Goal: Task Accomplishment & Management: Manage account settings

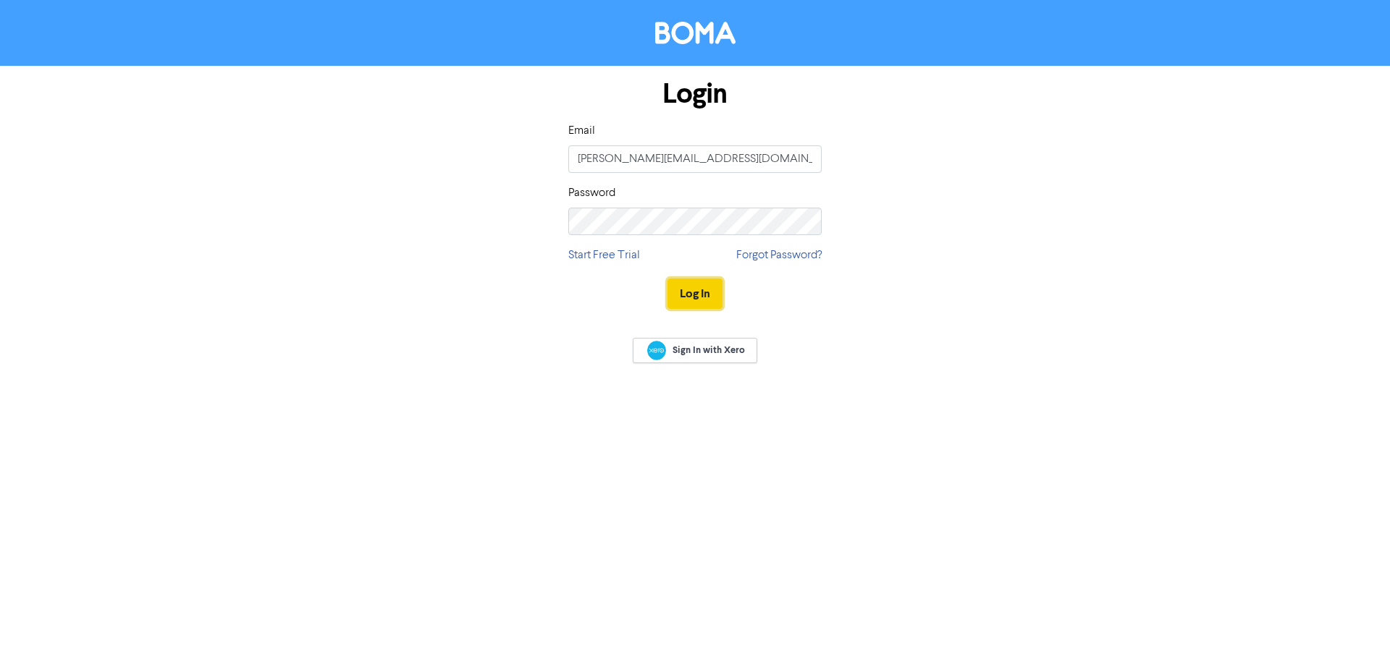
click at [698, 289] on button "Log In" at bounding box center [694, 294] width 55 height 30
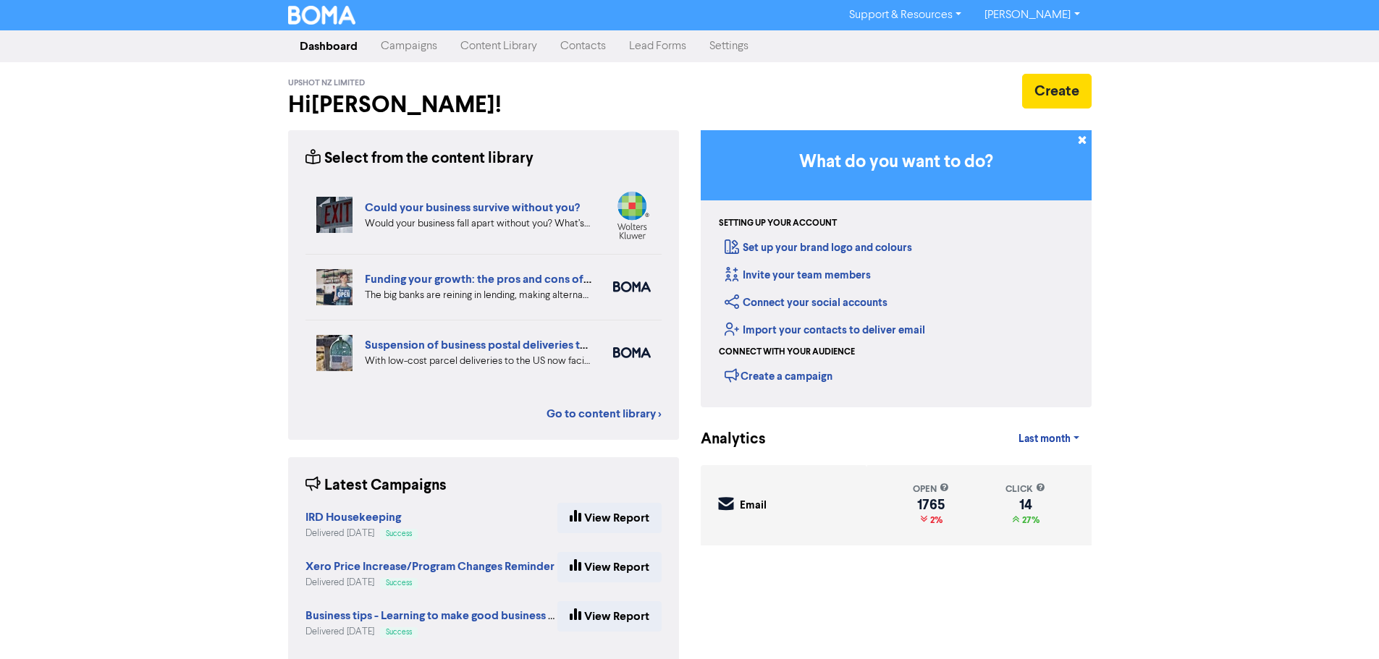
click at [594, 48] on link "Contacts" at bounding box center [583, 46] width 69 height 29
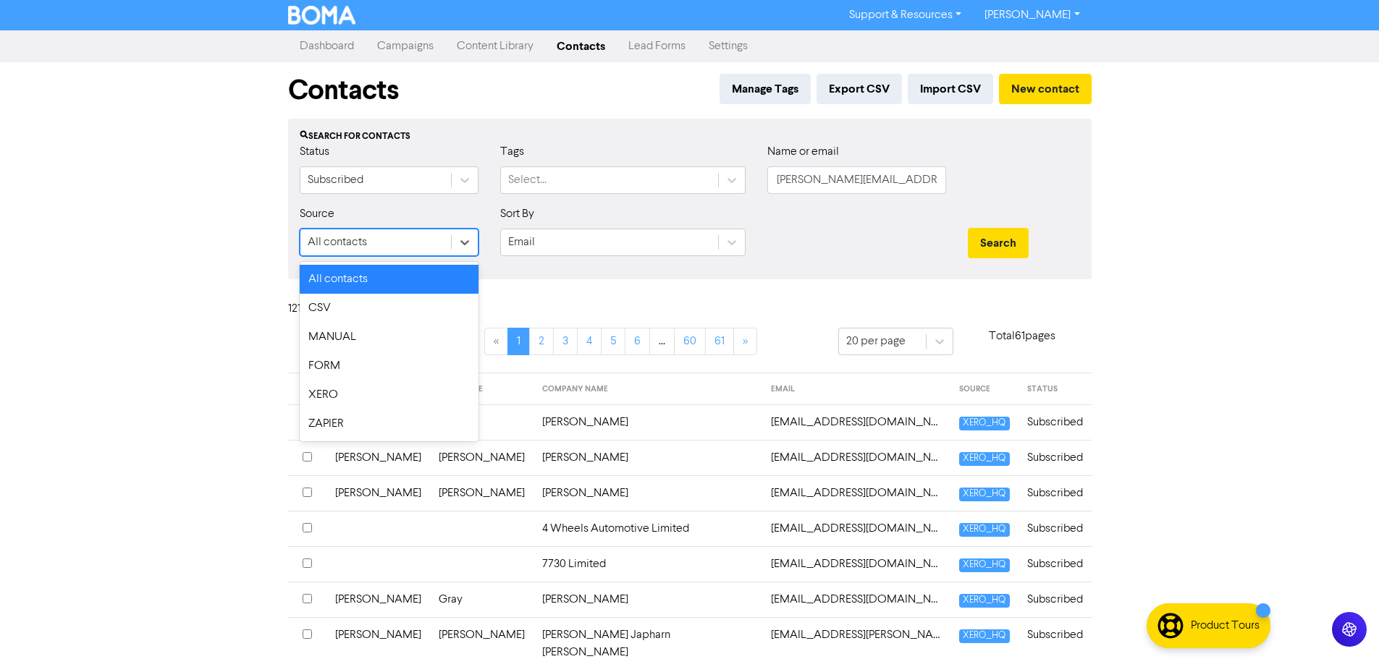
click at [439, 242] on div "All contacts" at bounding box center [375, 242] width 151 height 26
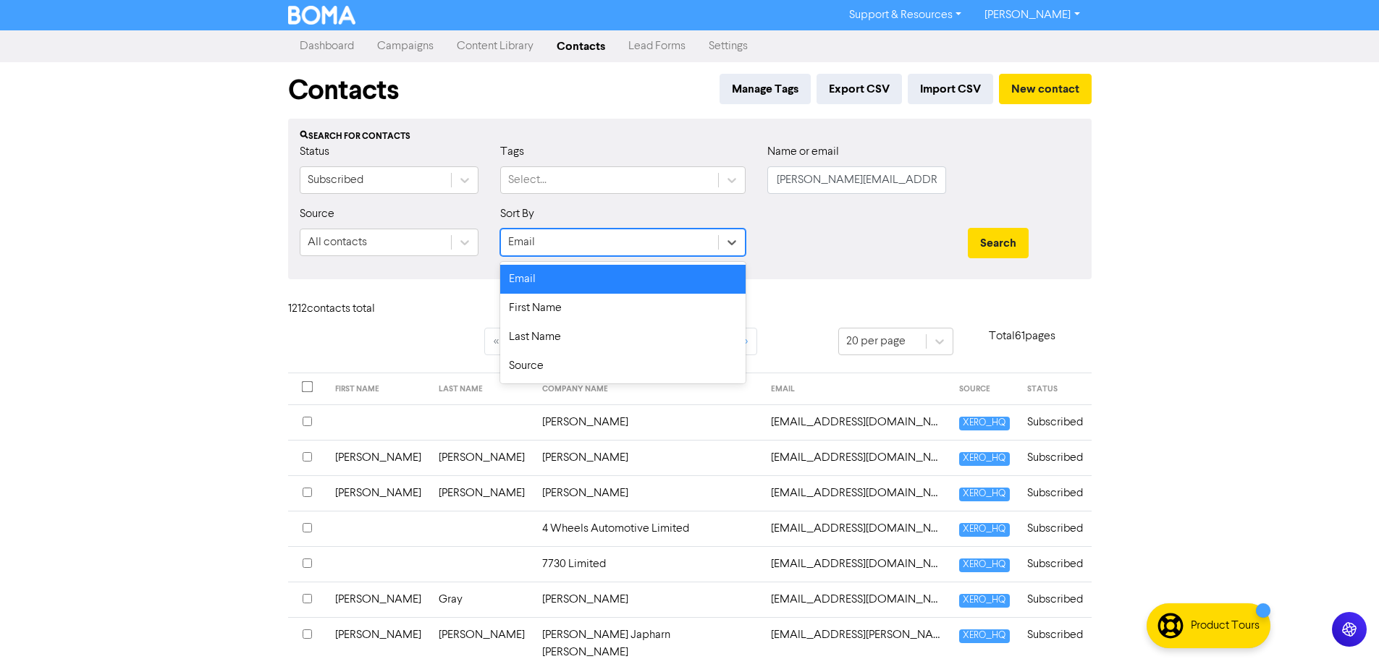
click at [593, 232] on div "Email" at bounding box center [609, 242] width 217 height 26
click at [586, 306] on div "First Name" at bounding box center [622, 308] width 245 height 29
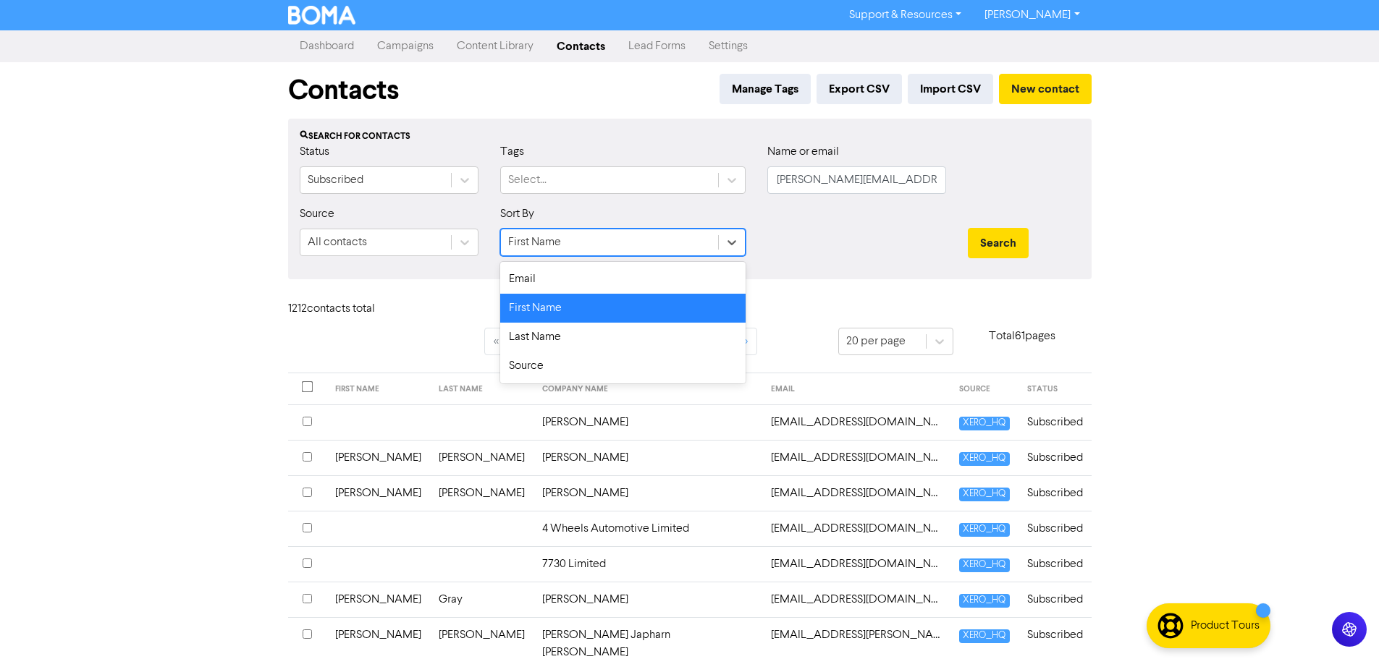
click at [622, 248] on div "First Name" at bounding box center [609, 242] width 217 height 26
click at [575, 344] on div "Last Name" at bounding box center [622, 337] width 245 height 29
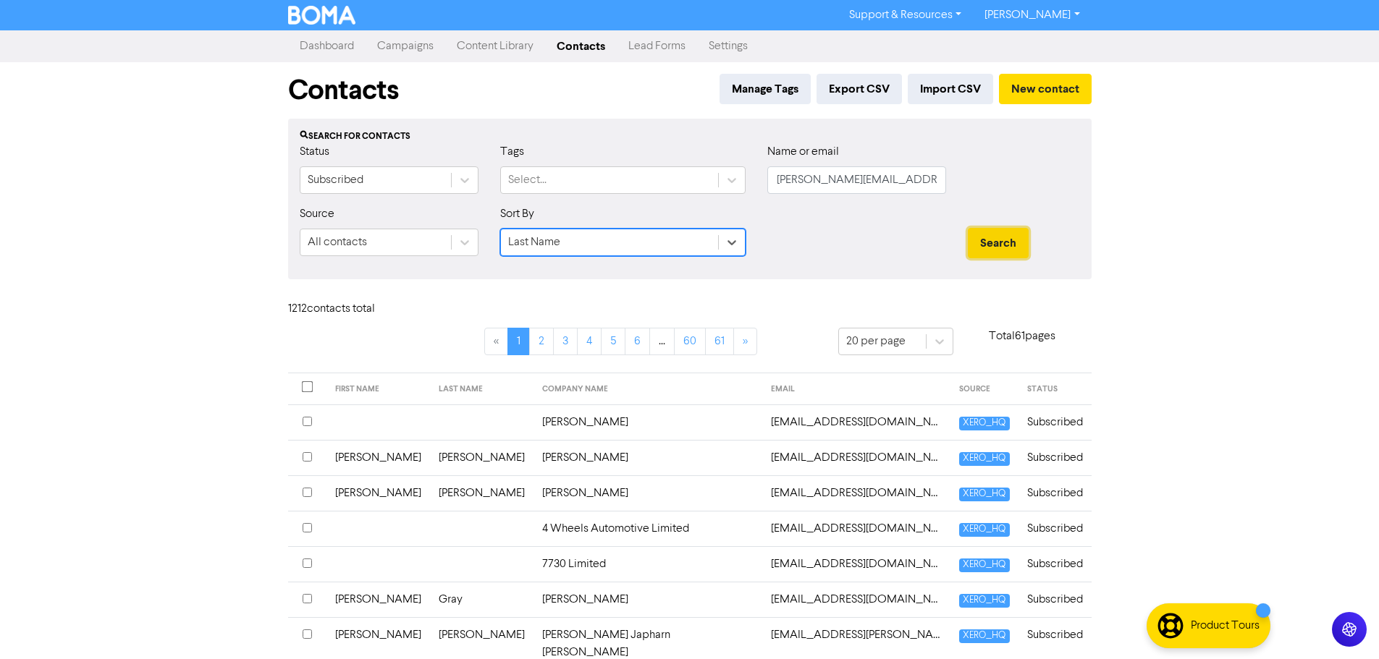
click at [992, 232] on button "Search" at bounding box center [998, 243] width 61 height 30
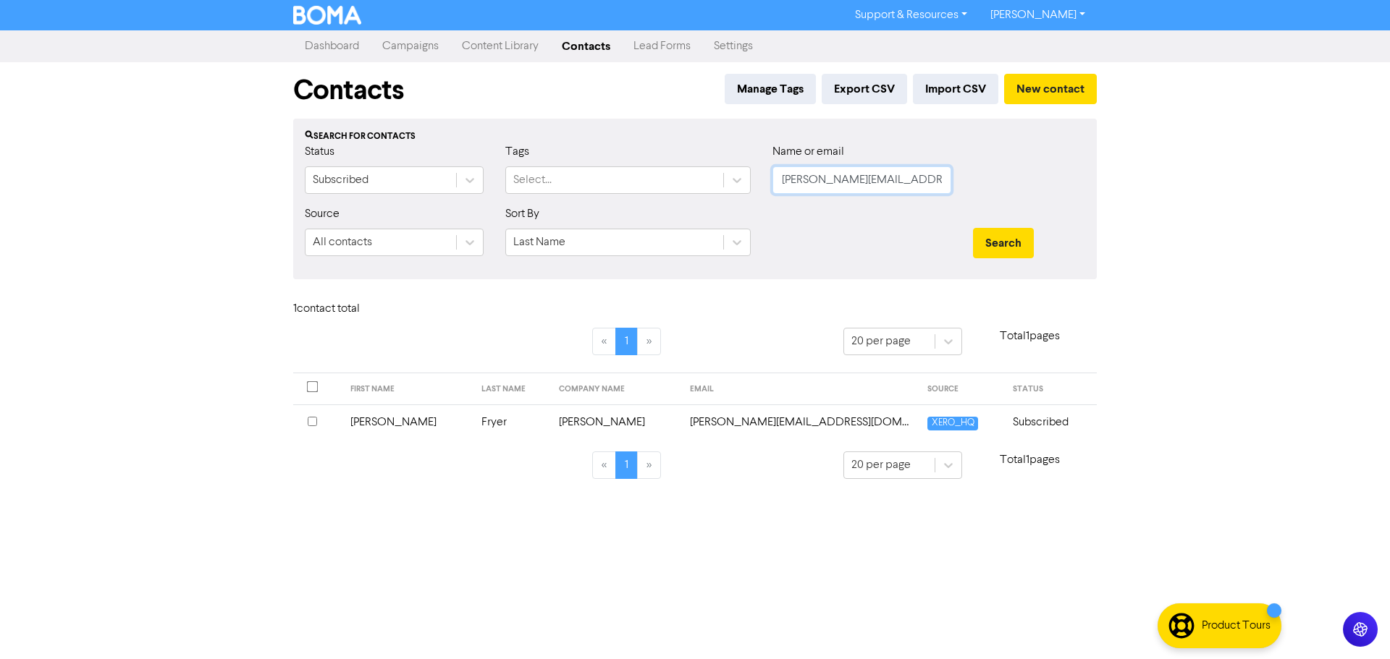
click at [903, 179] on input "[PERSON_NAME][EMAIL_ADDRESS][DOMAIN_NAME]" at bounding box center [861, 180] width 179 height 28
drag, startPoint x: 903, startPoint y: 179, endPoint x: 685, endPoint y: 186, distance: 218.7
click at [685, 186] on div "Status Subscribed Tags Select... Name or email [PERSON_NAME][EMAIL_ADDRESS][DOM…" at bounding box center [695, 174] width 802 height 62
type input "h"
type input "b"
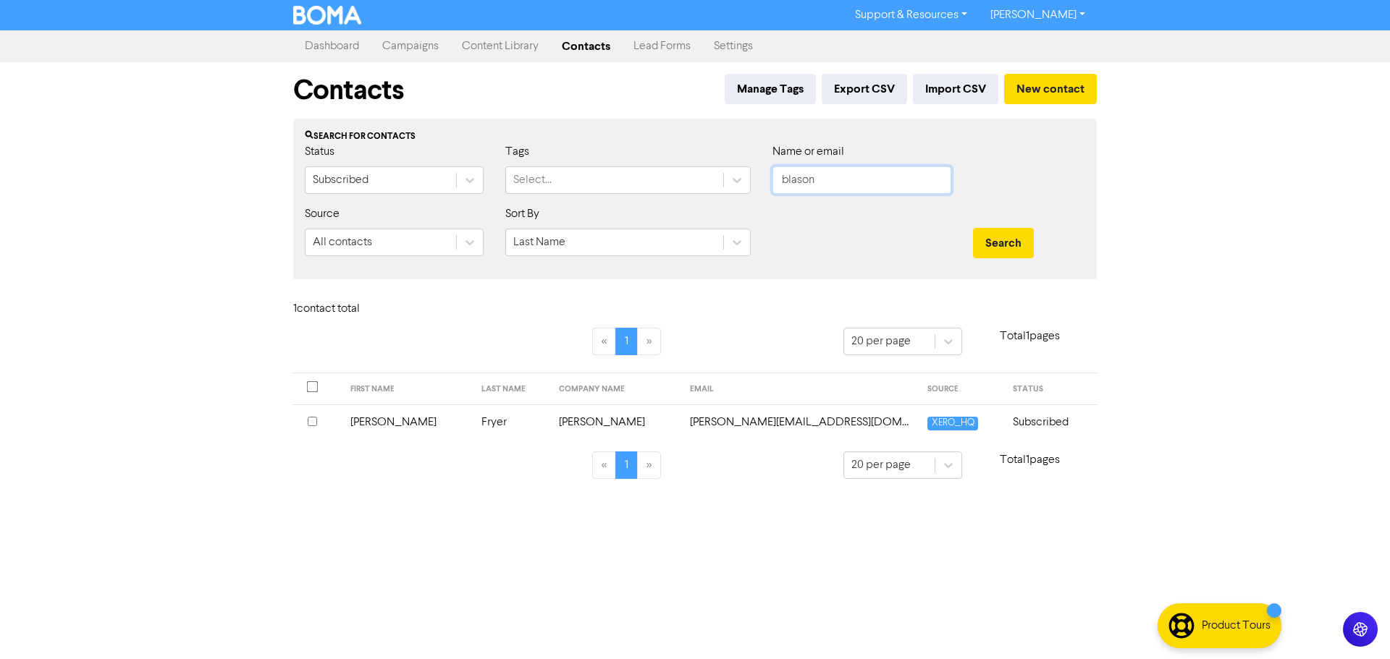
click at [973, 228] on button "Search" at bounding box center [1003, 243] width 61 height 30
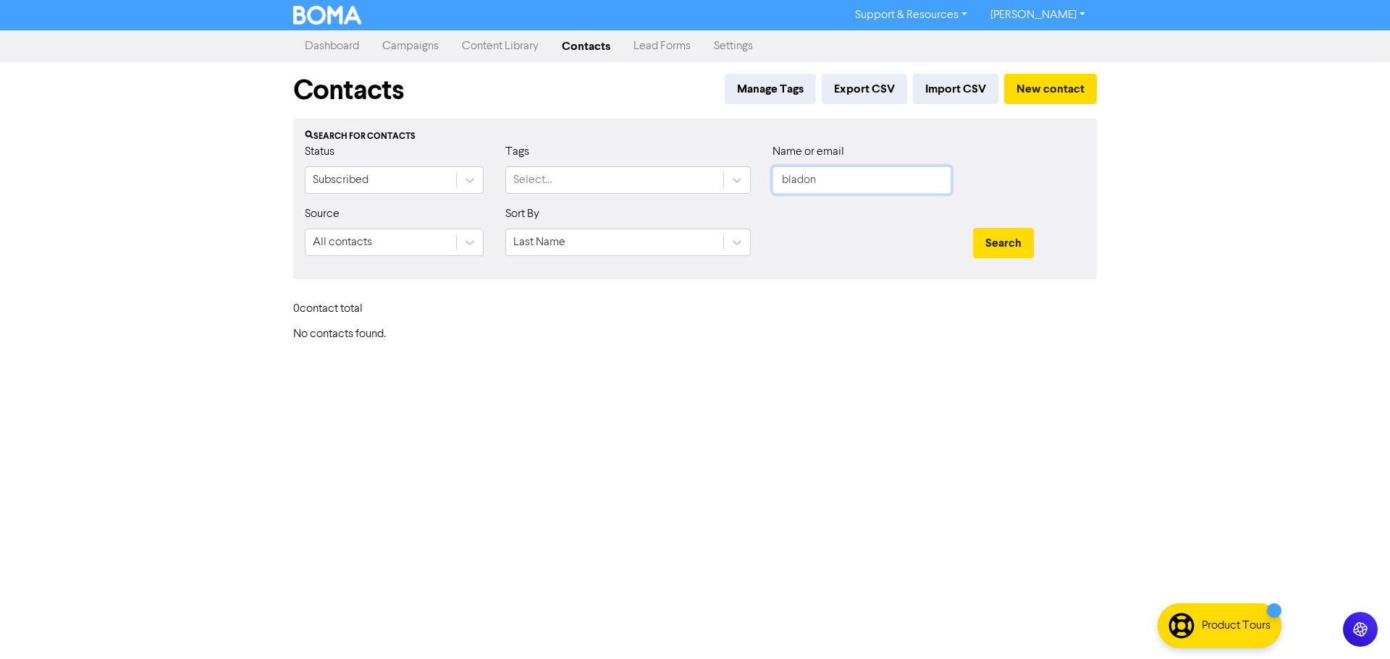
type input "bladon"
click at [973, 228] on button "Search" at bounding box center [1003, 243] width 61 height 30
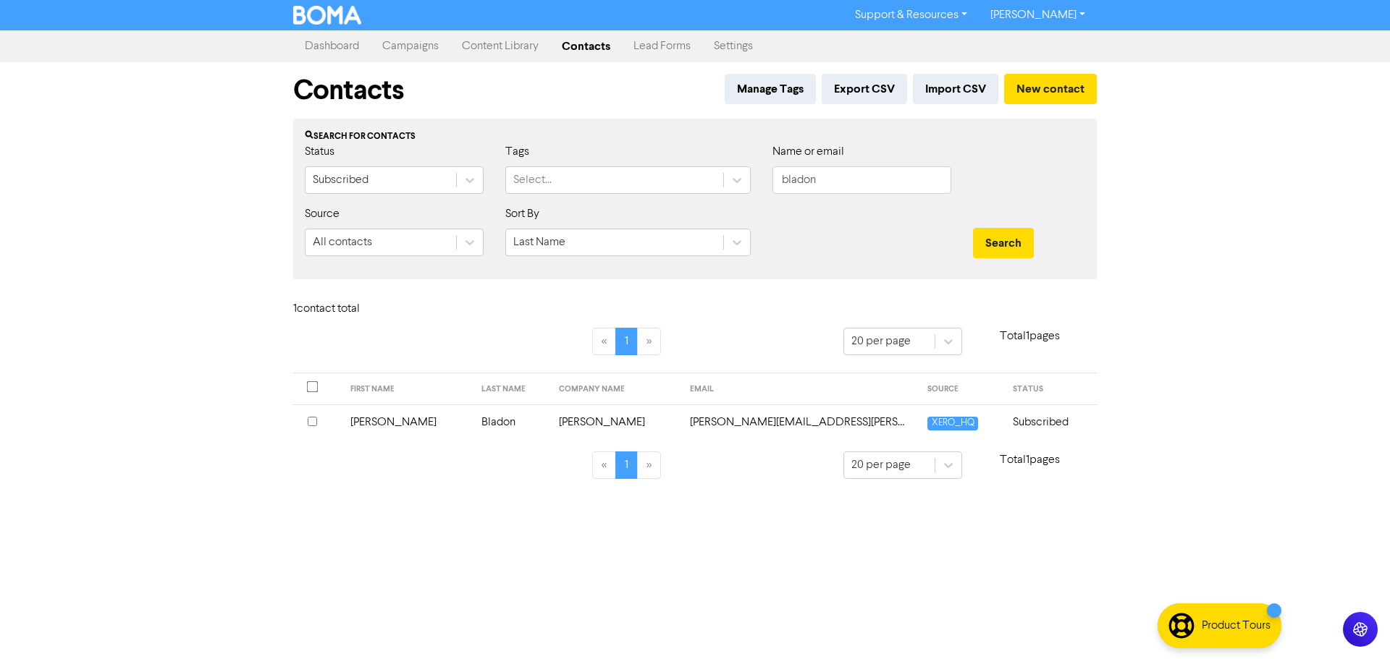
click at [308, 419] on input "checkbox" at bounding box center [312, 421] width 9 height 9
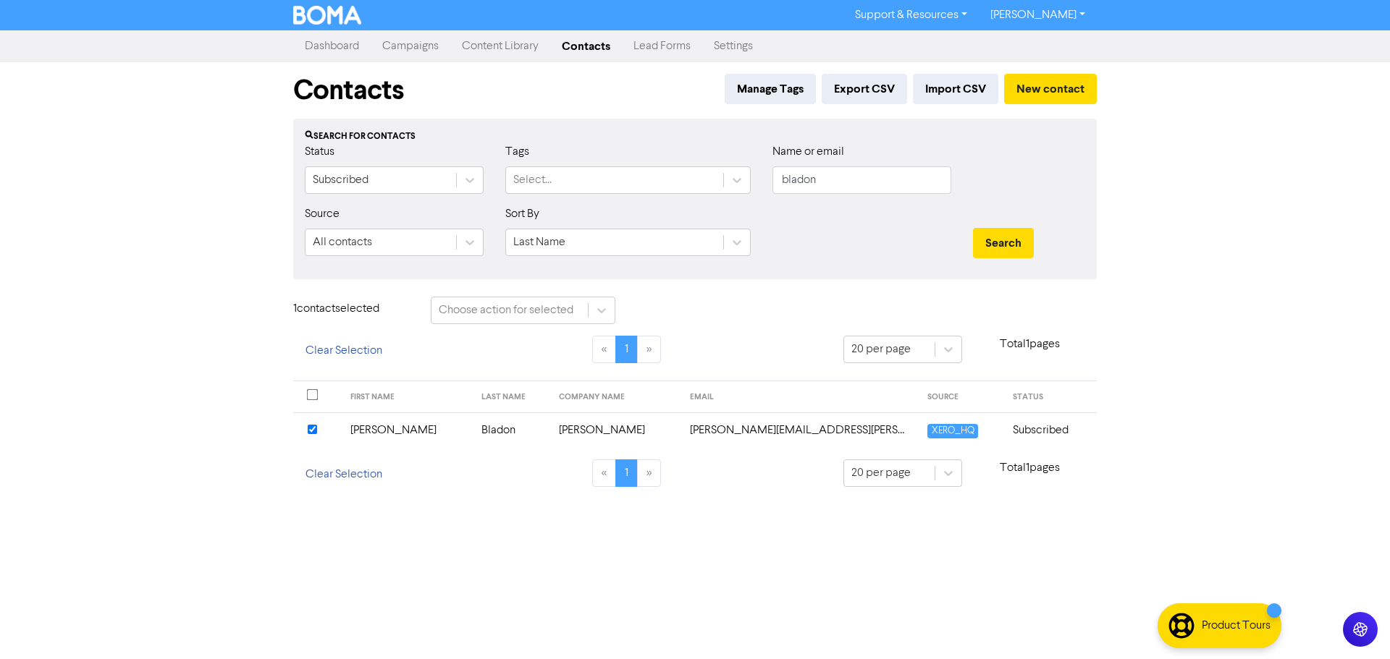
click at [392, 434] on td "[PERSON_NAME]" at bounding box center [407, 430] width 131 height 35
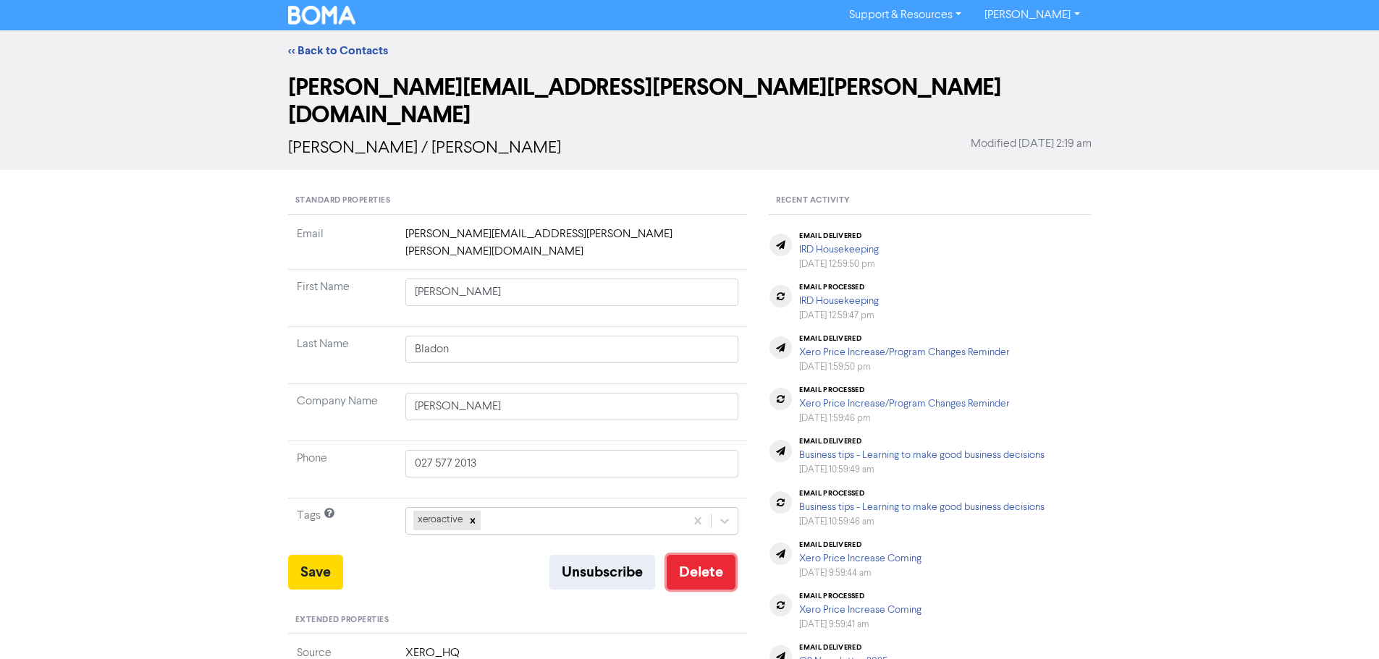
click at [695, 555] on button "Delete" at bounding box center [701, 572] width 69 height 35
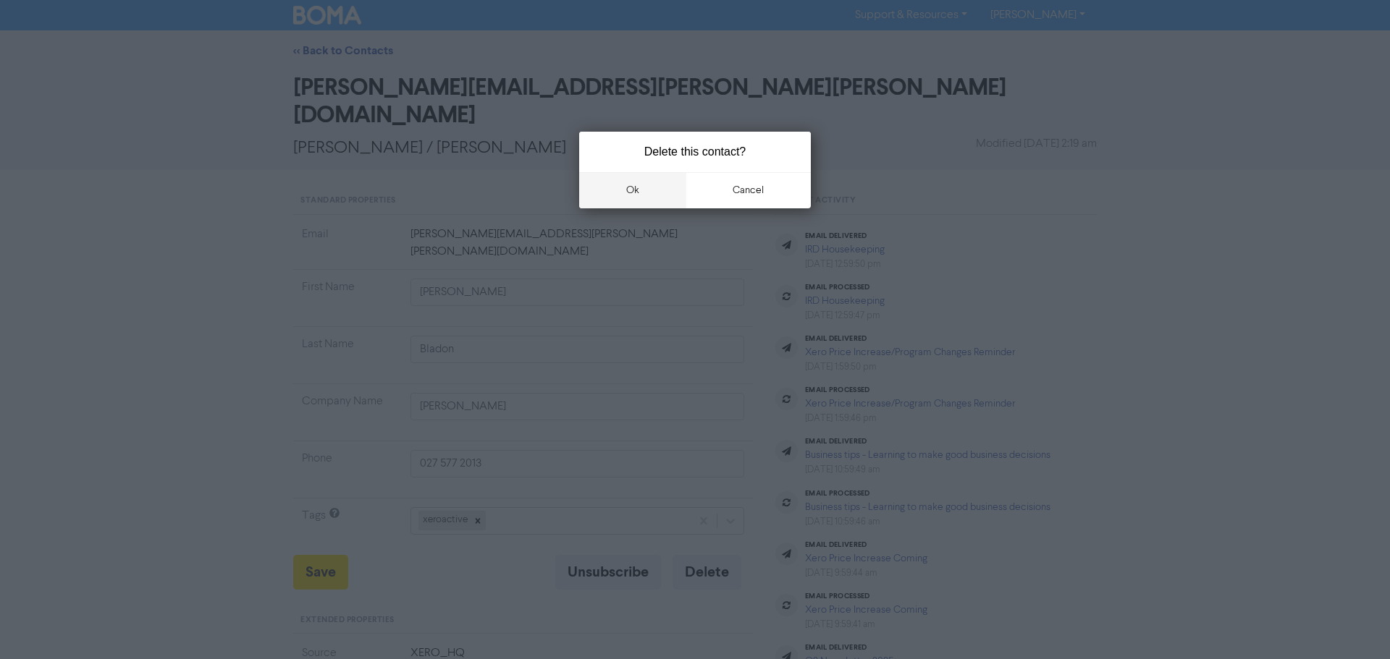
click at [638, 188] on button "ok" at bounding box center [632, 190] width 107 height 36
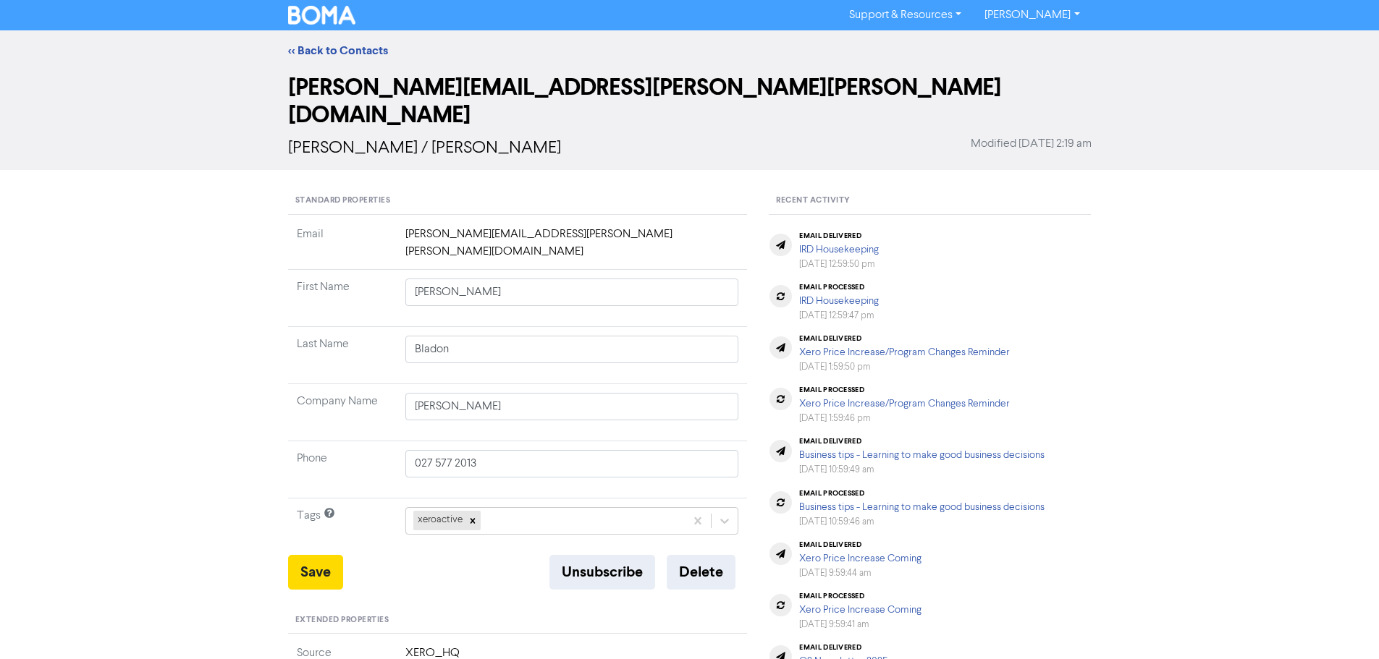
type input "[STREET_ADDRESS]"
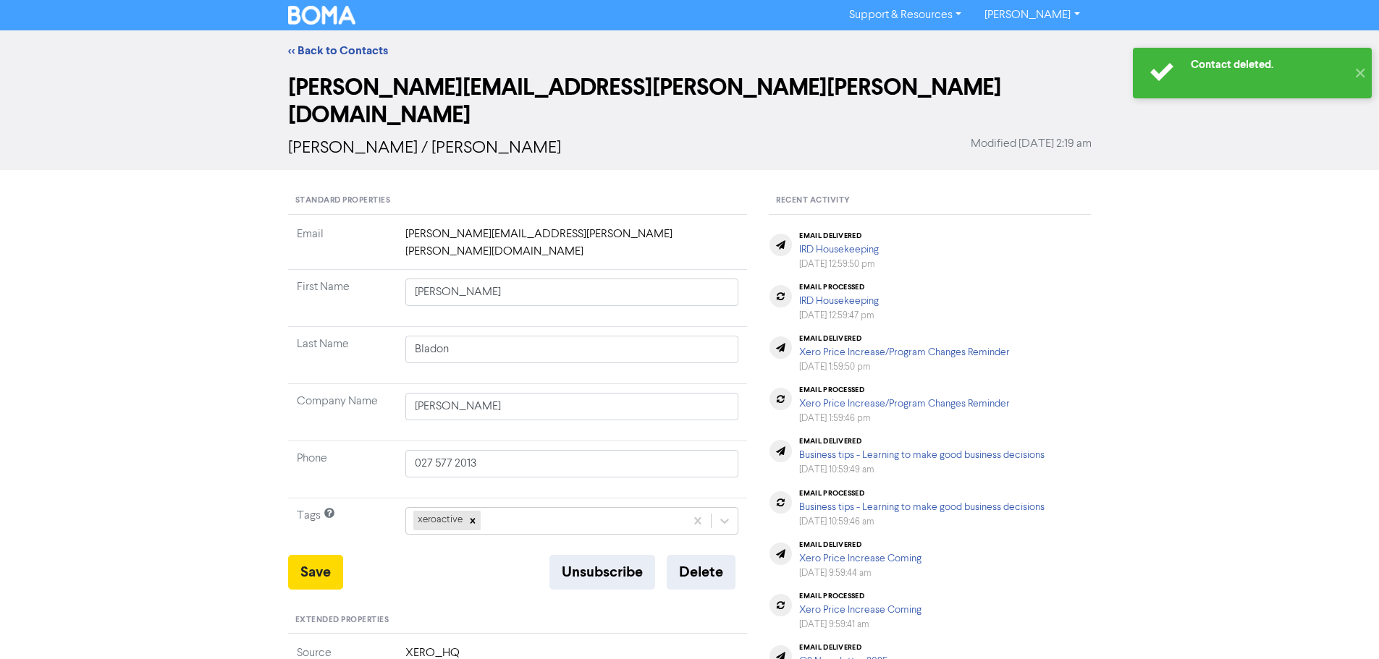
type input "[STREET_ADDRESS]"
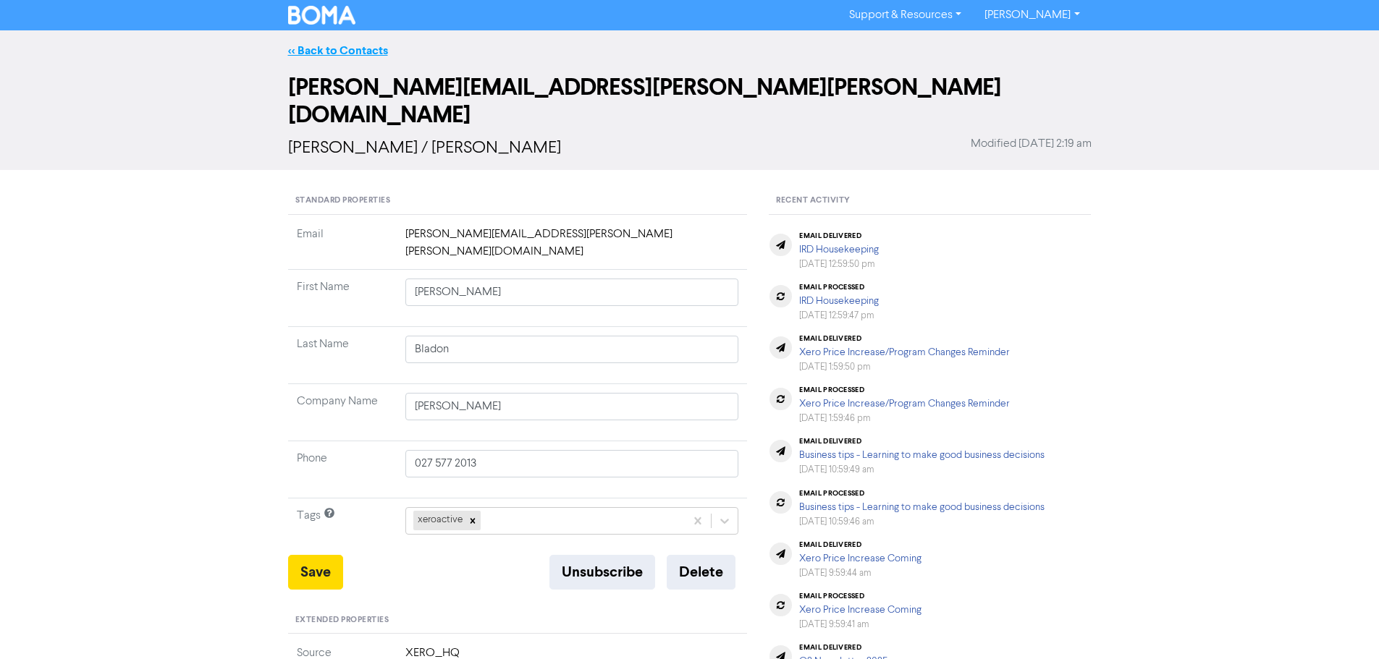
click at [347, 50] on link "<< Back to Contacts" at bounding box center [338, 50] width 100 height 14
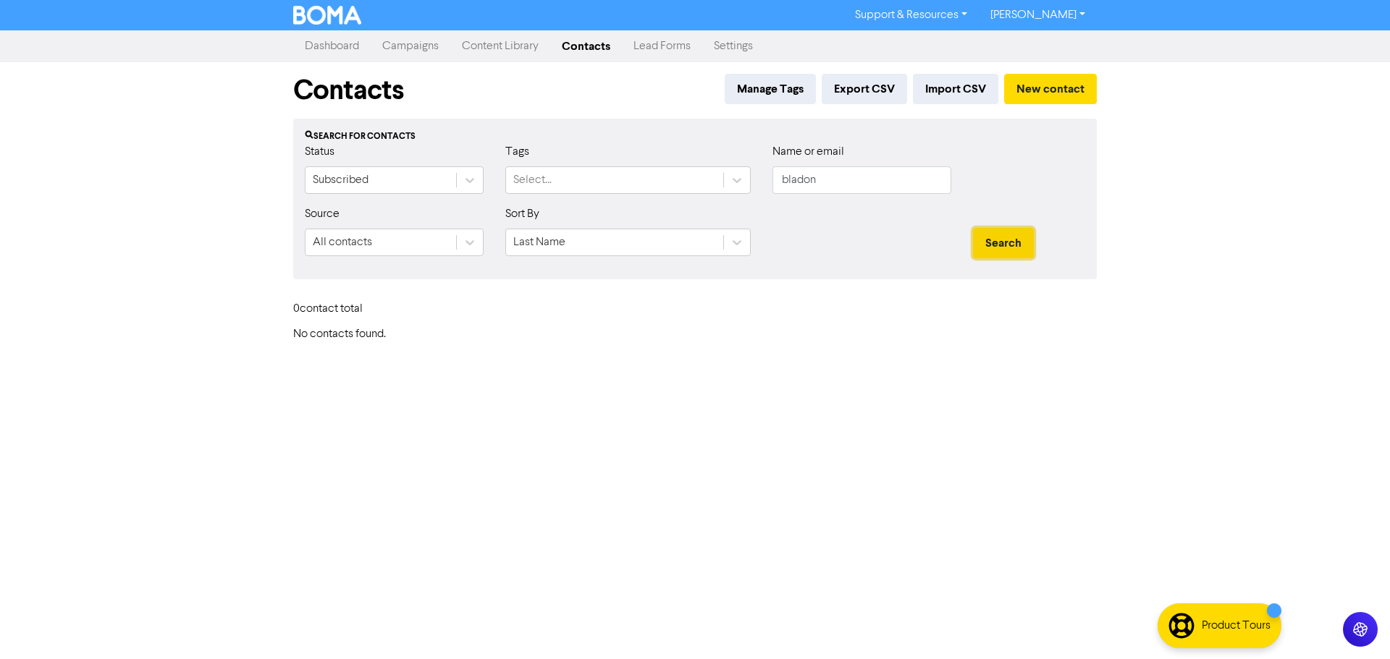
click at [1004, 242] on button "Search" at bounding box center [1003, 243] width 61 height 30
